Goal: Find specific page/section: Find specific page/section

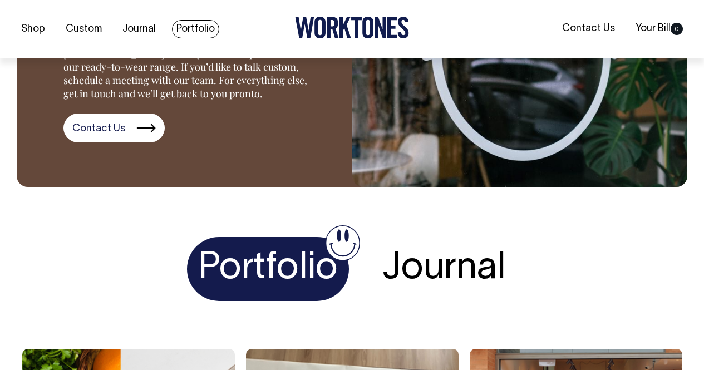
scroll to position [1503, 0]
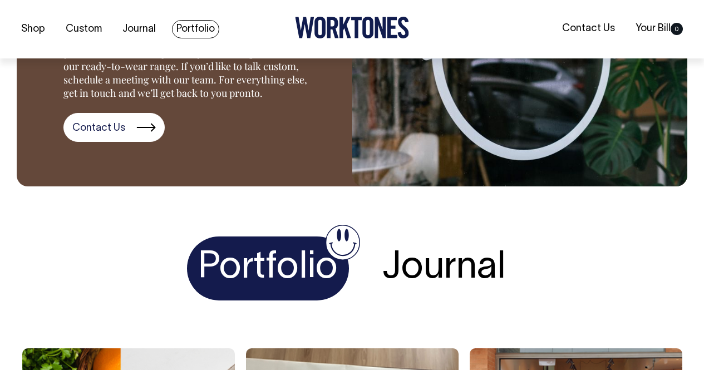
click at [199, 23] on link "Portfolio" at bounding box center [195, 29] width 47 height 18
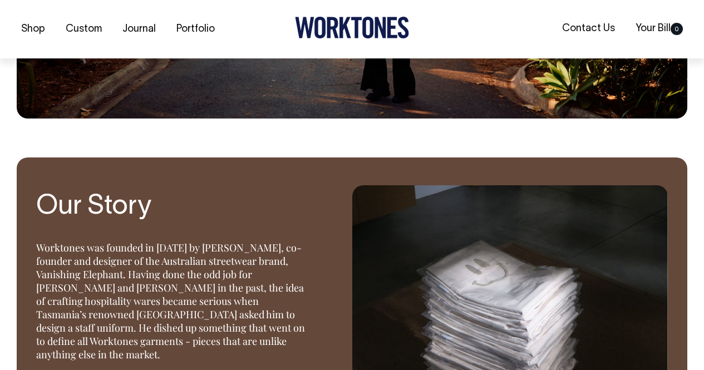
scroll to position [779, 0]
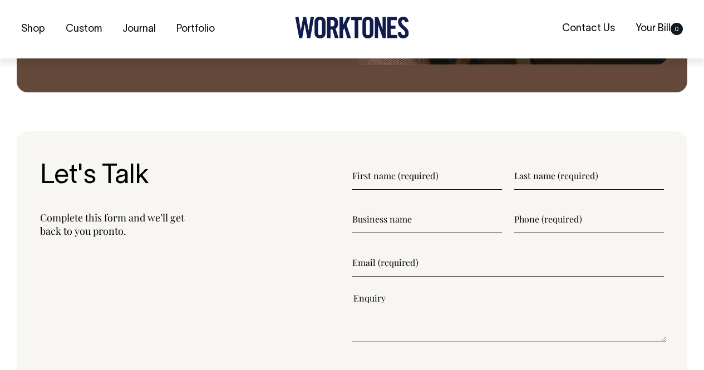
click at [255, 183] on h3 "Let's Talk" at bounding box center [196, 176] width 312 height 29
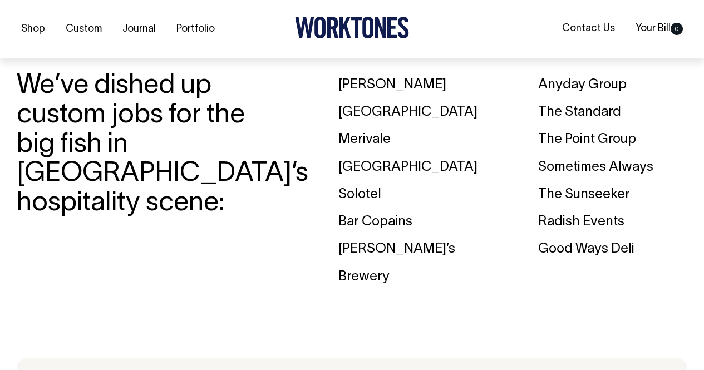
scroll to position [1614, 0]
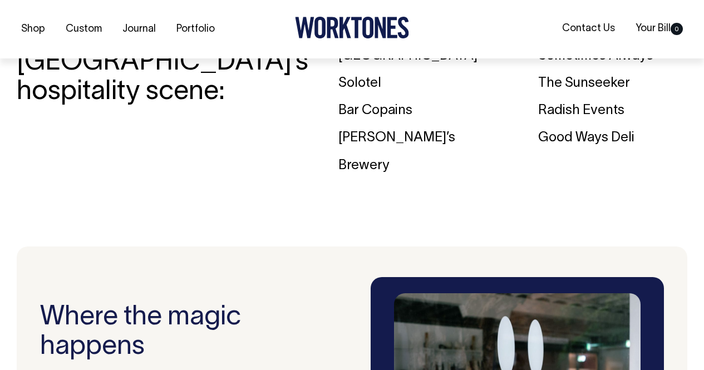
scroll to position [1725, 0]
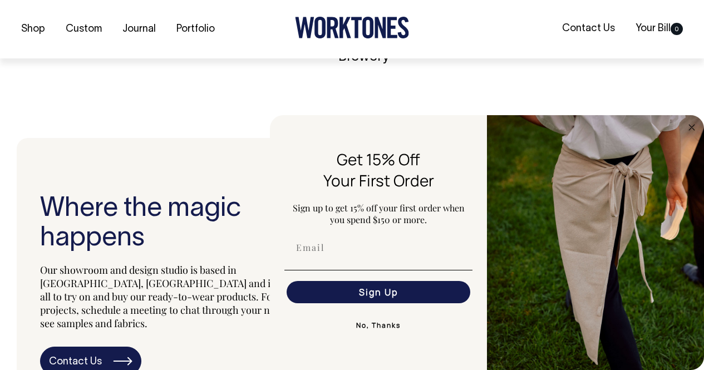
click at [213, 263] on p "Our showroom and design studio is based in [GEOGRAPHIC_DATA], [GEOGRAPHIC_DATA]…" at bounding box center [181, 296] width 282 height 67
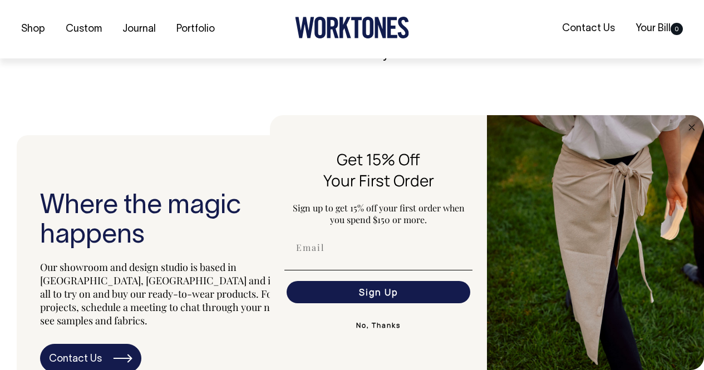
scroll to position [1837, 0]
click at [597, 28] on link "Contact Us" at bounding box center [589, 28] width 62 height 18
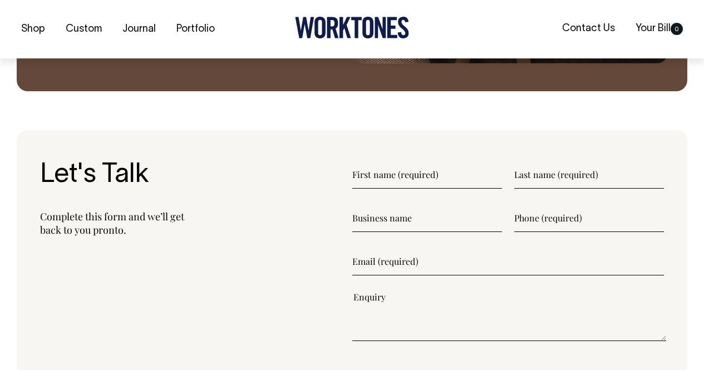
scroll to position [1169, 0]
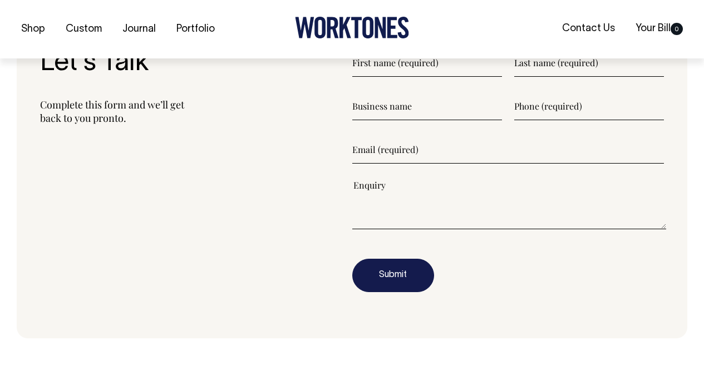
click at [280, 157] on div "Let's Talk Complete this form and we’ll get back to you pronto." at bounding box center [196, 178] width 312 height 259
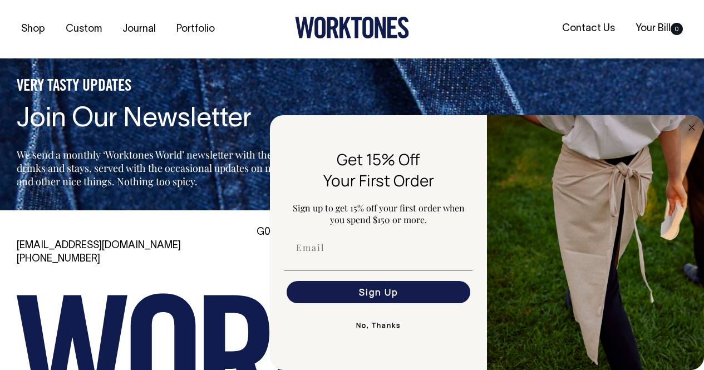
scroll to position [2339, 0]
